Goal: Check status: Check status

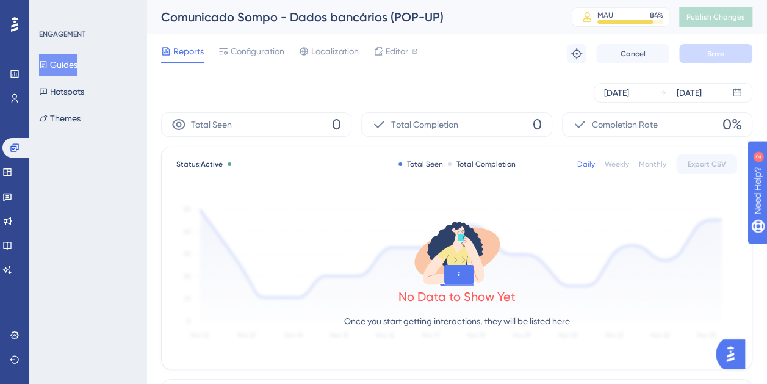
click at [377, 89] on div "[DATE] [DATE]" at bounding box center [456, 93] width 591 height 20
click at [738, 92] on icon at bounding box center [737, 92] width 8 height 8
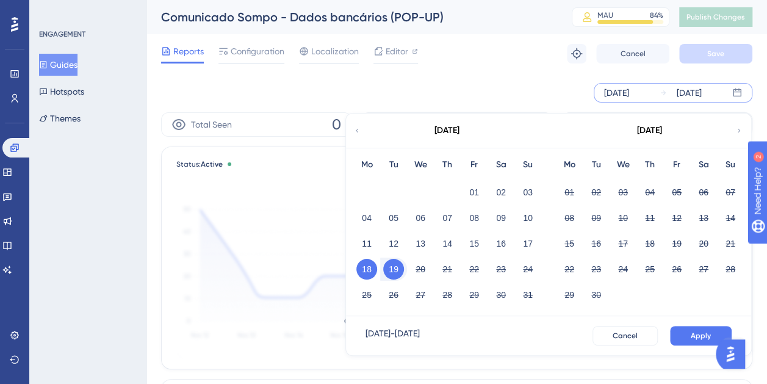
click at [625, 325] on div "[DATE] - [DATE] Cancel Apply" at bounding box center [548, 335] width 405 height 39
click at [650, 329] on button "Cancel" at bounding box center [624, 336] width 65 height 20
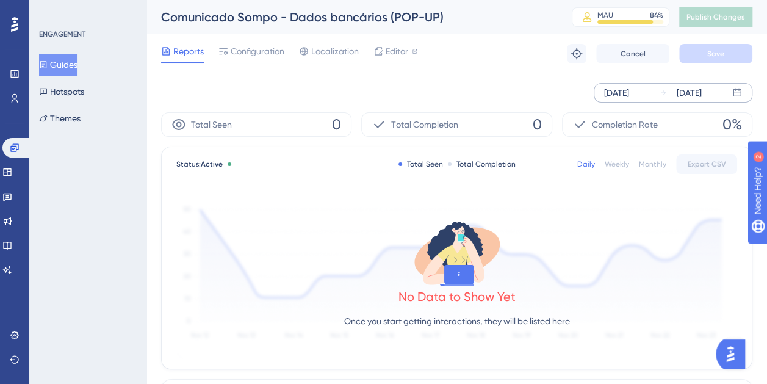
click at [293, 76] on div "[DATE] [DATE]" at bounding box center [456, 92] width 591 height 39
click at [293, 179] on div "Status: Active Total Seen Total Completion Daily Weekly Monthly Export CSV No D…" at bounding box center [457, 257] width 590 height 221
click at [426, 49] on div "Reports Configuration Localization Editor Troubleshoot Cancel Save" at bounding box center [456, 53] width 591 height 39
click at [237, 56] on span "Configuration" at bounding box center [258, 51] width 54 height 15
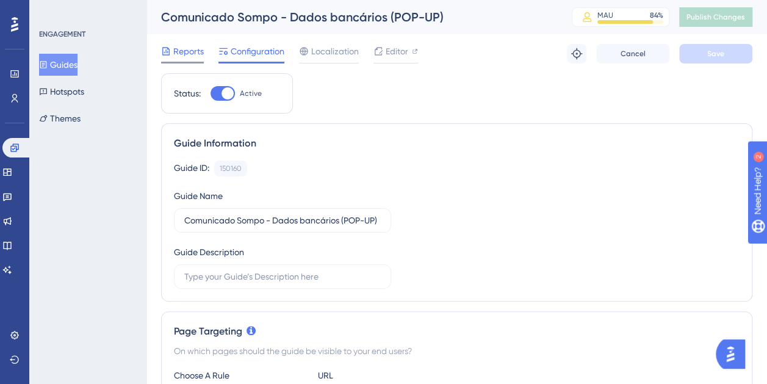
click at [193, 51] on span "Reports" at bounding box center [188, 51] width 31 height 15
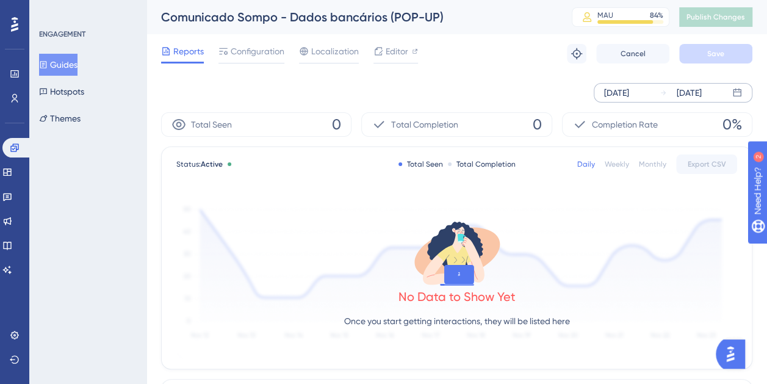
click at [627, 93] on div "[DATE]" at bounding box center [616, 92] width 25 height 15
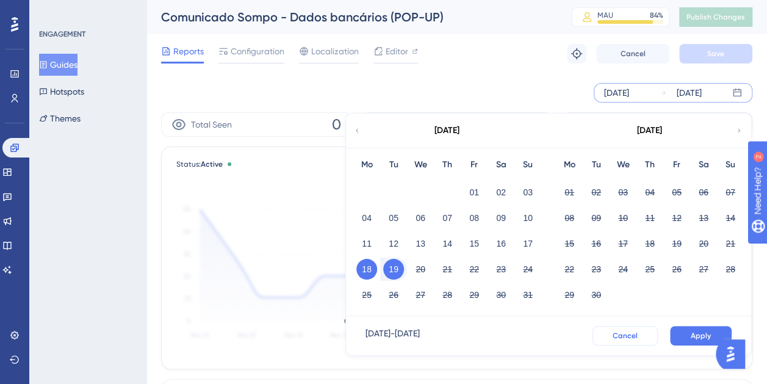
click at [636, 326] on button "Cancel" at bounding box center [624, 336] width 65 height 20
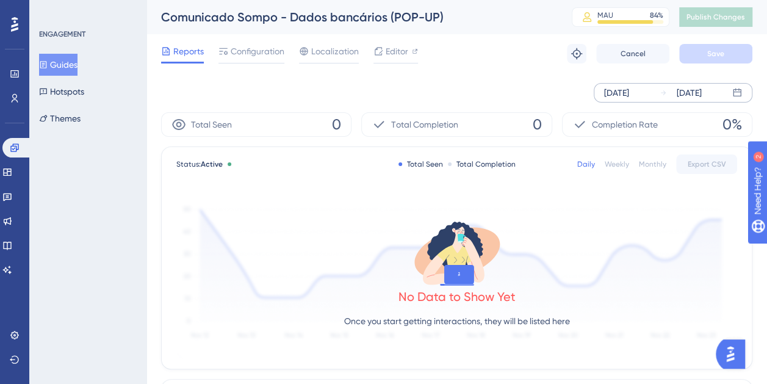
click at [622, 165] on div "Weekly" at bounding box center [617, 164] width 24 height 10
click at [658, 165] on div "Monthly" at bounding box center [652, 164] width 27 height 10
click at [583, 161] on div "Daily" at bounding box center [586, 164] width 18 height 10
click at [34, 146] on div "ENGAGEMENT Guides Hotspots Themes" at bounding box center [87, 192] width 117 height 384
click at [27, 146] on link at bounding box center [16, 148] width 29 height 20
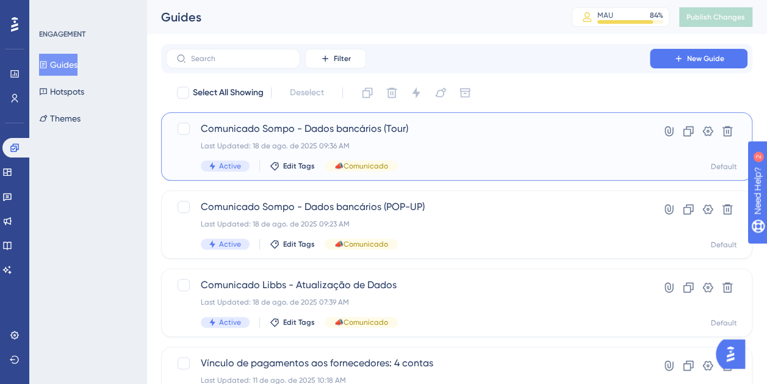
click at [478, 150] on div "Comunicado Sompo - Dados bancários (Tour) Last Updated: 18 de ago. de 2025 09:3…" at bounding box center [408, 146] width 414 height 50
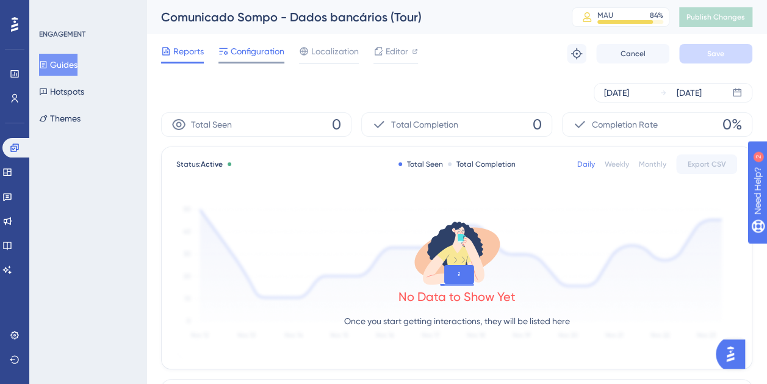
click at [254, 52] on span "Configuration" at bounding box center [258, 51] width 54 height 15
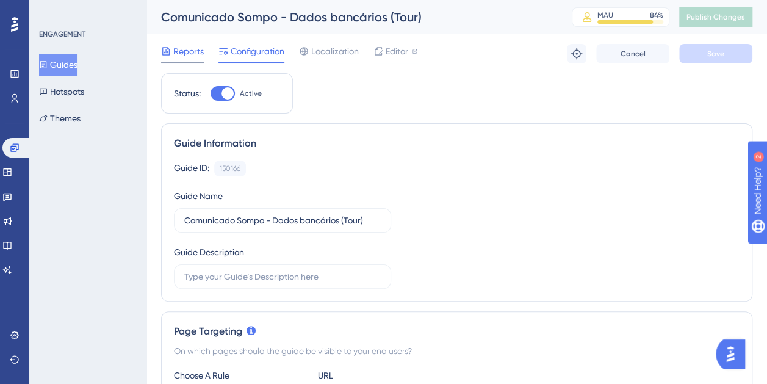
click at [181, 49] on span "Reports" at bounding box center [188, 51] width 31 height 15
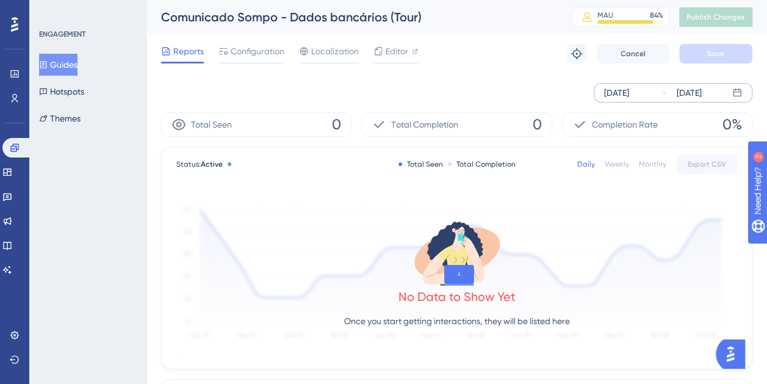
click at [629, 88] on div "[DATE]" at bounding box center [616, 92] width 25 height 15
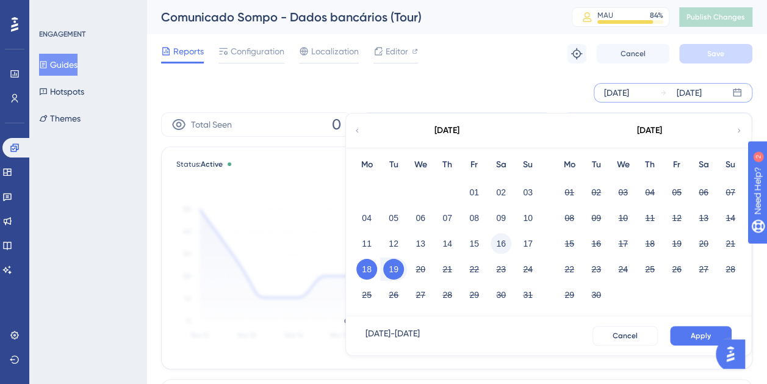
click at [496, 246] on button "16" at bounding box center [500, 243] width 21 height 21
click at [693, 332] on span "Apply" at bounding box center [701, 336] width 20 height 10
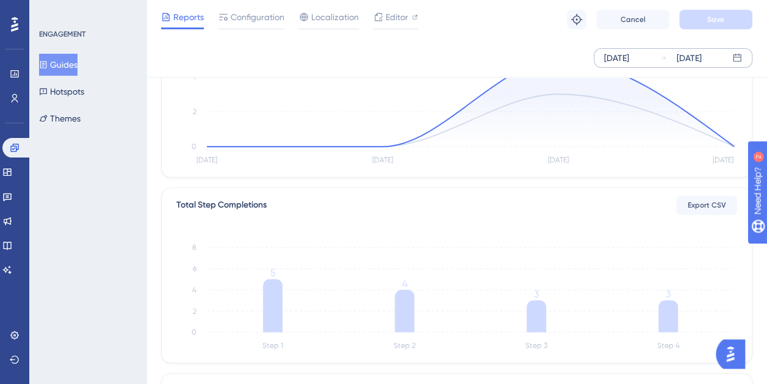
scroll to position [305, 0]
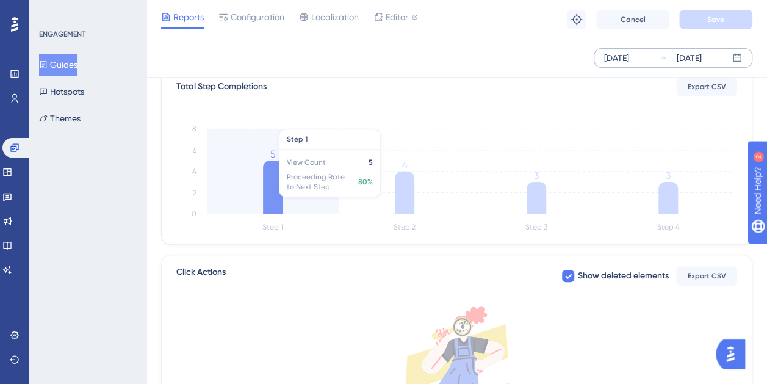
click at [281, 163] on icon at bounding box center [273, 186] width 20 height 53
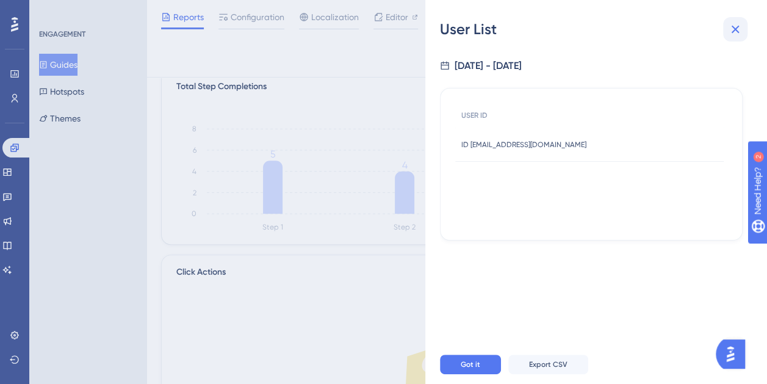
click at [741, 38] on button at bounding box center [735, 29] width 24 height 24
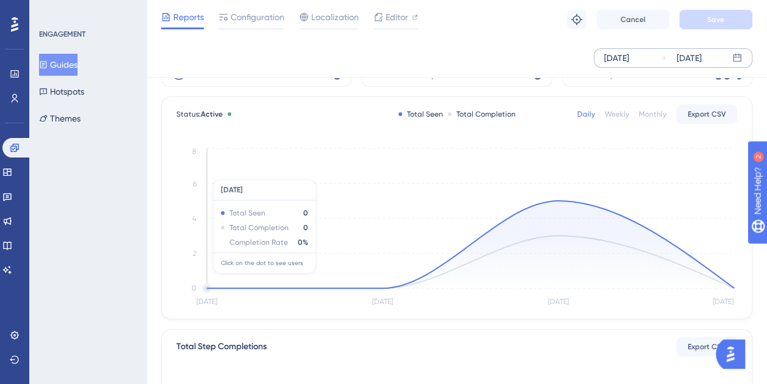
scroll to position [0, 0]
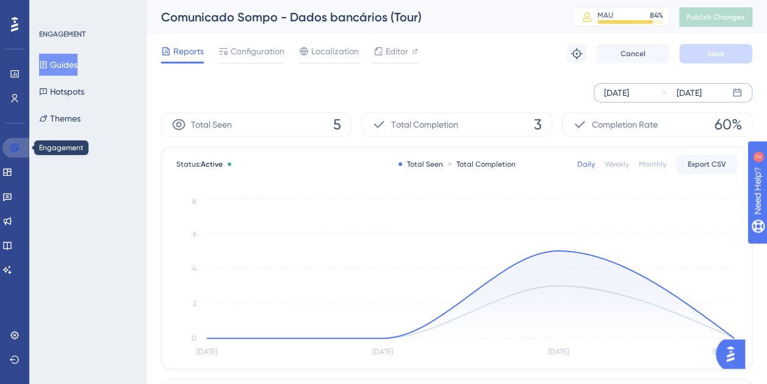
click at [18, 147] on icon at bounding box center [15, 148] width 10 height 10
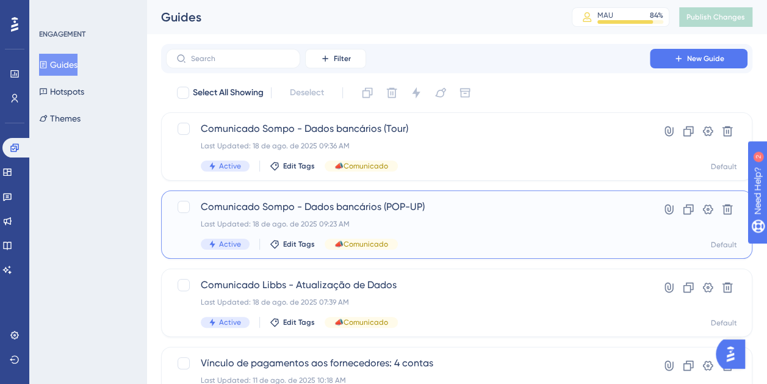
click at [454, 215] on div "Comunicado Sompo - Dados bancários (POP-UP) Last Updated: 18 de ago. de 2025 09…" at bounding box center [408, 224] width 414 height 50
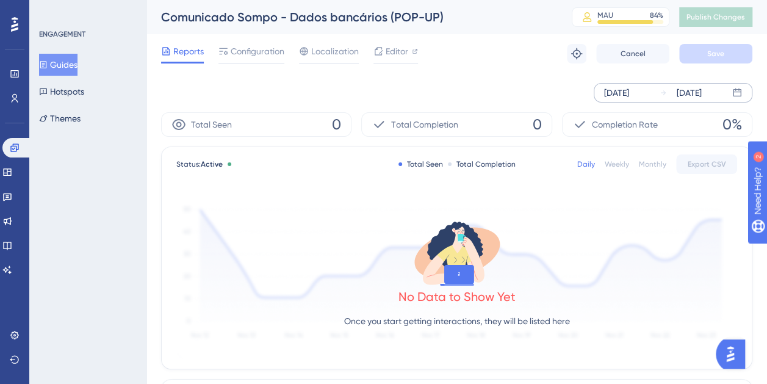
click at [623, 95] on div "[DATE]" at bounding box center [616, 92] width 25 height 15
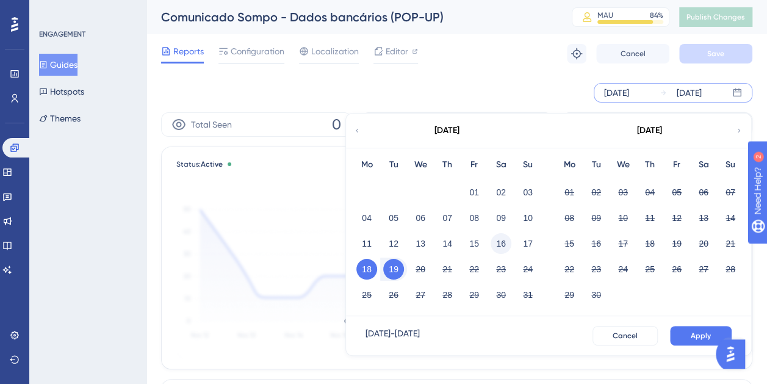
click at [502, 243] on button "16" at bounding box center [500, 243] width 21 height 21
click at [695, 331] on span "Apply" at bounding box center [701, 336] width 20 height 10
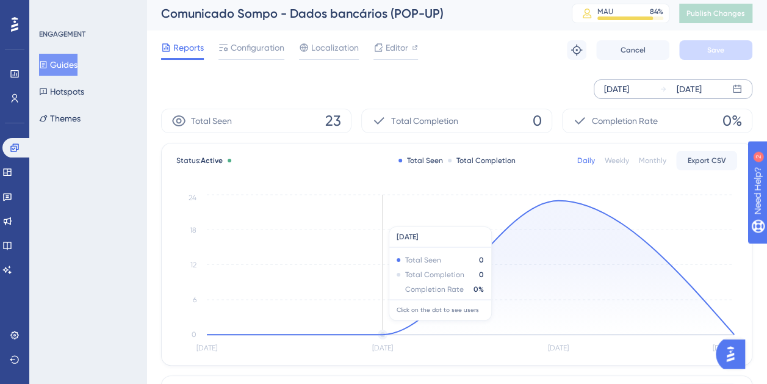
scroll to position [305, 0]
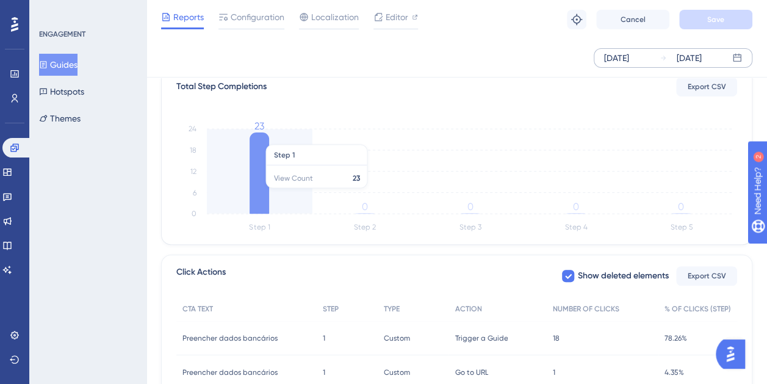
click at [264, 193] on icon at bounding box center [260, 172] width 20 height 81
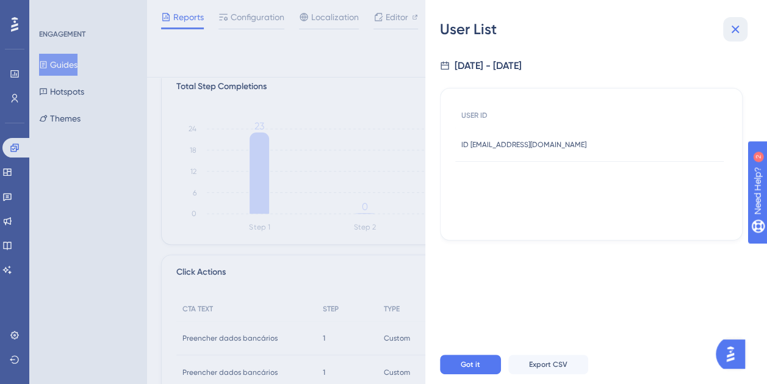
click at [740, 34] on icon at bounding box center [735, 29] width 15 height 15
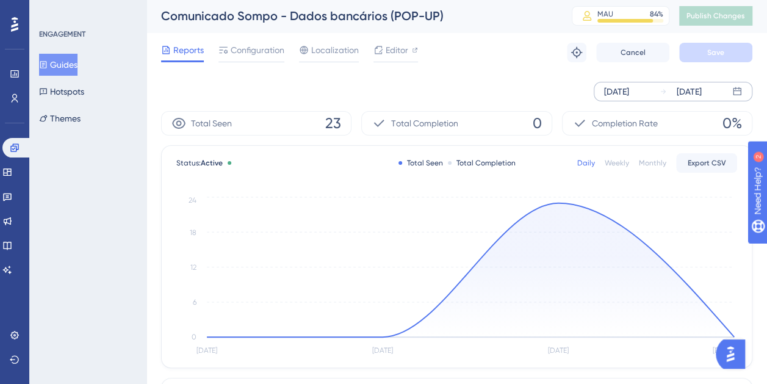
scroll to position [0, 0]
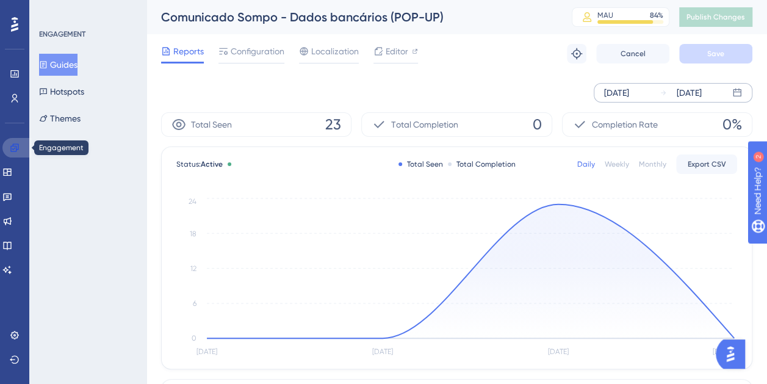
click at [10, 138] on link at bounding box center [16, 148] width 29 height 20
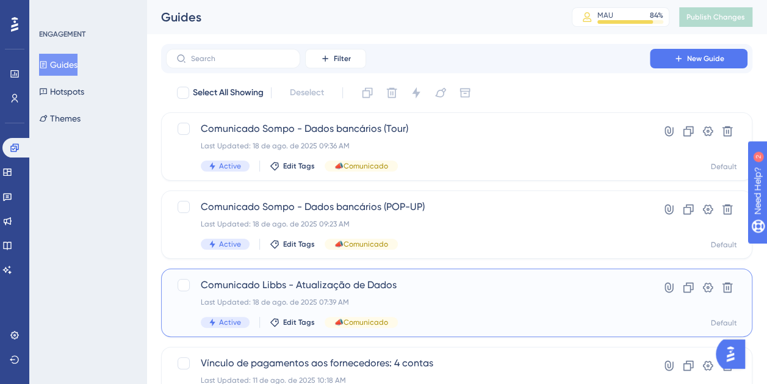
click at [496, 285] on span "Comunicado Libbs - Atualização de Dados" at bounding box center [408, 285] width 414 height 15
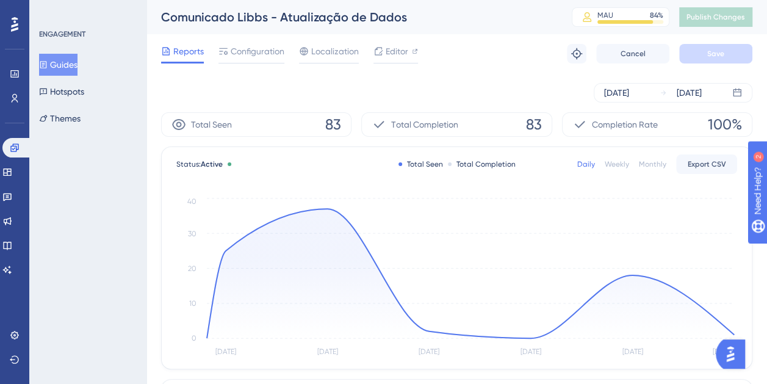
scroll to position [305, 0]
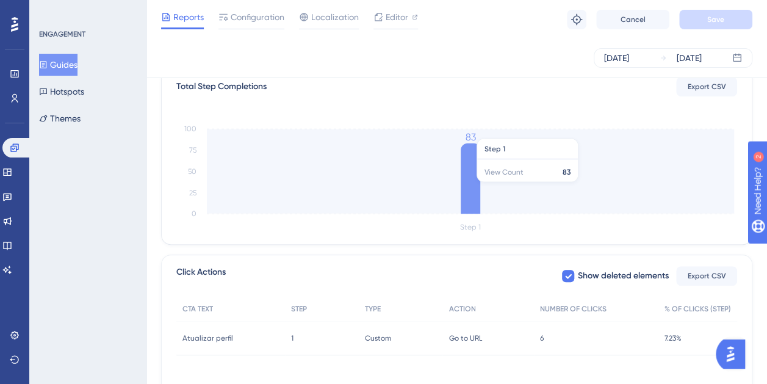
click at [479, 187] on icon at bounding box center [471, 178] width 20 height 70
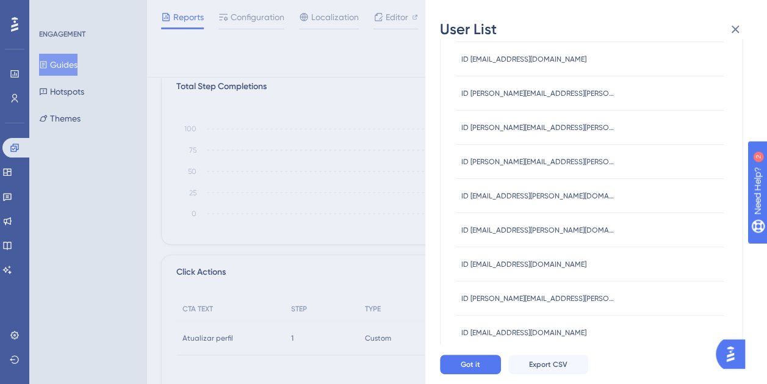
scroll to position [511, 0]
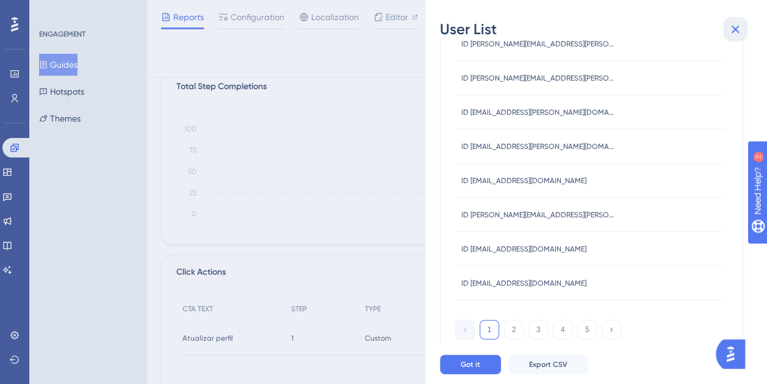
click at [731, 34] on icon at bounding box center [735, 29] width 15 height 15
